Goal: Information Seeking & Learning: Compare options

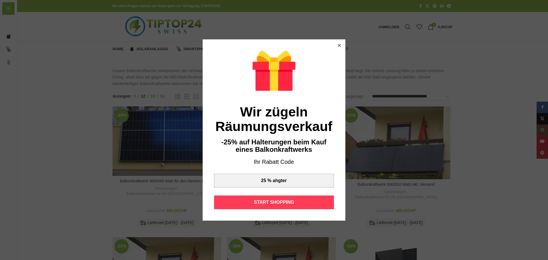
click at [289, 201] on div "START SHOPPING" at bounding box center [274, 202] width 120 height 14
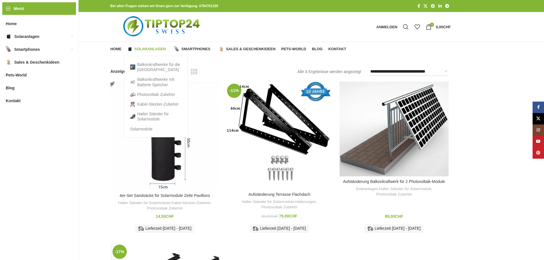
click at [149, 47] on span "Solaranlagen" at bounding box center [149, 49] width 31 height 5
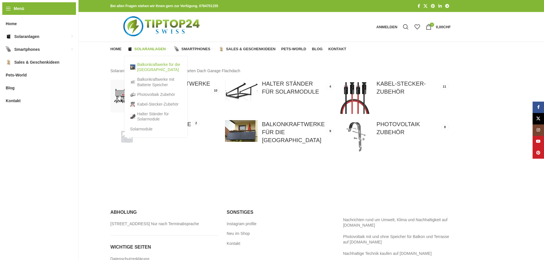
click at [150, 66] on link "Balkonkraftwerke für die [GEOGRAPHIC_DATA]" at bounding box center [155, 67] width 51 height 15
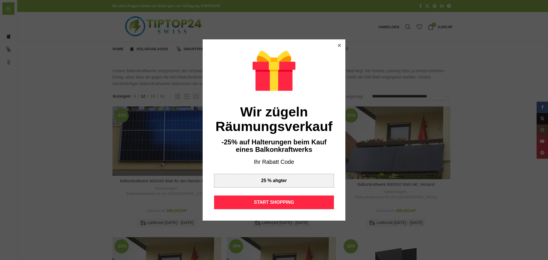
click at [338, 45] on icon at bounding box center [339, 45] width 3 height 3
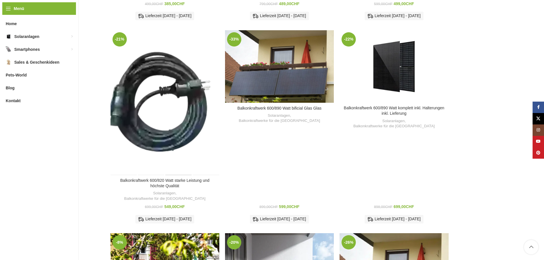
scroll to position [200, 0]
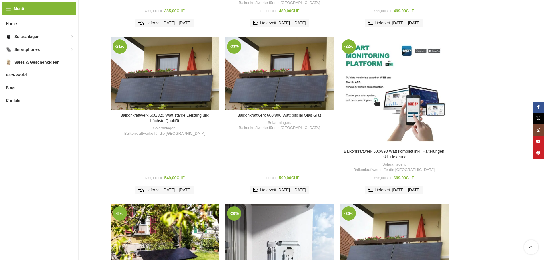
click at [384, 53] on div "Balkonkraftwerk 600/890 Watt komplett inkl. Halterungen inkl. Lieferung" at bounding box center [385, 91] width 18 height 109
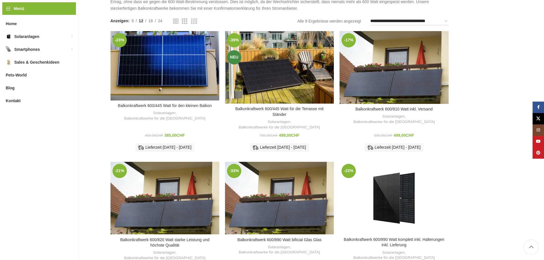
scroll to position [57, 0]
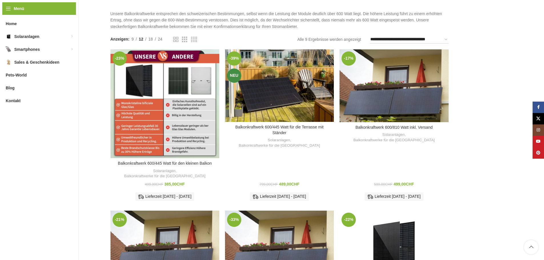
click at [155, 86] on div "Balkonkraftwerk 600/445 Watt für den kleinen Balkon" at bounding box center [158, 103] width 14 height 109
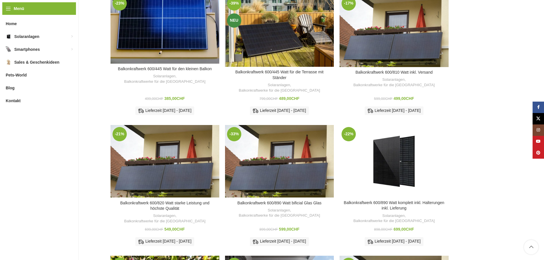
scroll to position [114, 0]
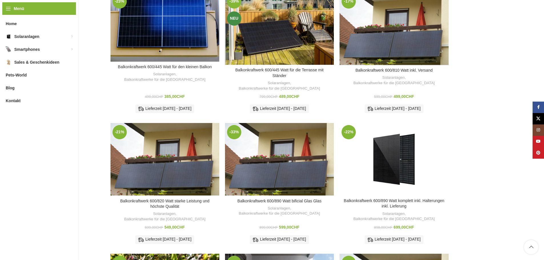
click at [408, 65] on div "Zum Vergleich hinzufügen" at bounding box center [393, 71] width 109 height 13
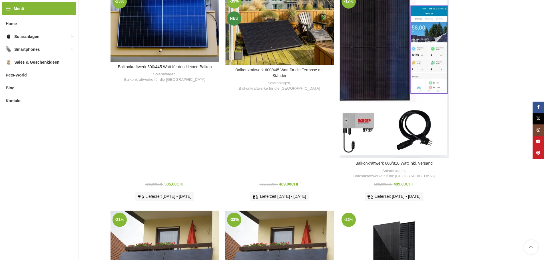
click at [410, 36] on div "Balkonkraftwerk 600/810 Watt inkl. Versand" at bounding box center [407, 75] width 27 height 166
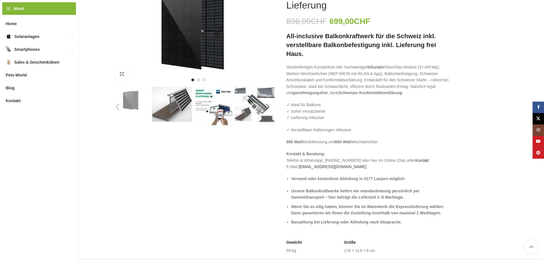
scroll to position [114, 0]
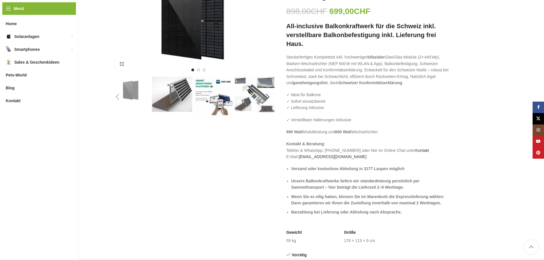
click at [229, 101] on img "3 / 6" at bounding box center [213, 97] width 40 height 40
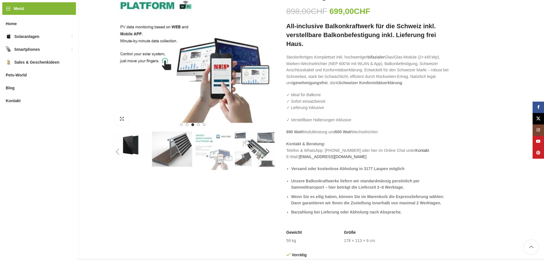
click at [250, 142] on img "4 / 6" at bounding box center [255, 149] width 40 height 35
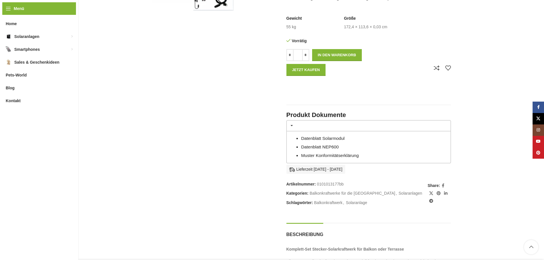
scroll to position [257, 0]
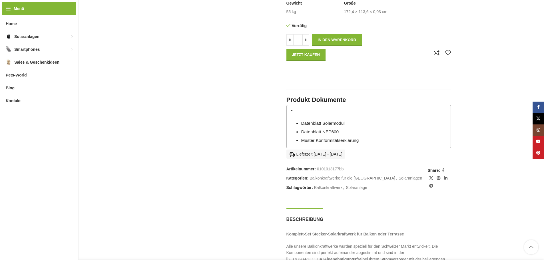
click at [339, 124] on link "Datenblatt Solarmodul" at bounding box center [322, 123] width 43 height 5
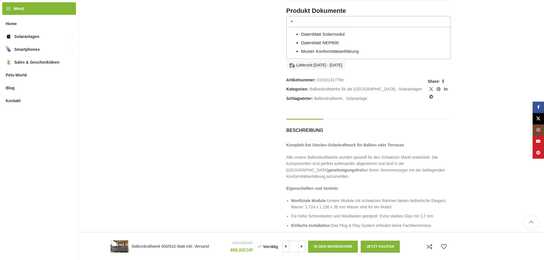
scroll to position [342, 0]
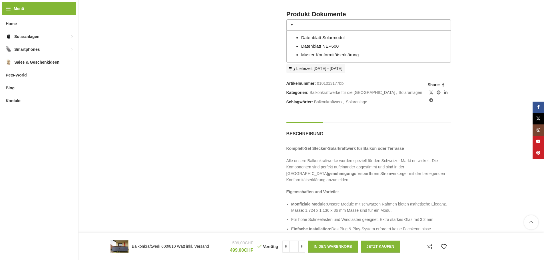
click at [335, 54] on link "Muster Konformitätserklärung" at bounding box center [330, 54] width 58 height 5
